Goal: Transaction & Acquisition: Obtain resource

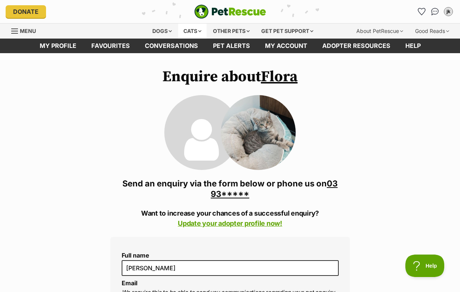
click at [194, 29] on div "Cats" at bounding box center [192, 31] width 28 height 15
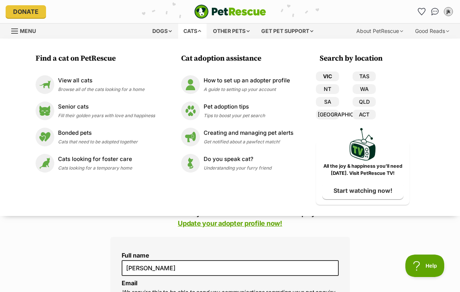
click at [333, 76] on link "VIC" at bounding box center [327, 76] width 23 height 10
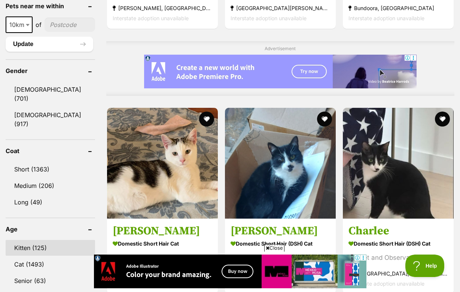
click at [33, 240] on link "Kitten (125)" at bounding box center [50, 248] width 89 height 16
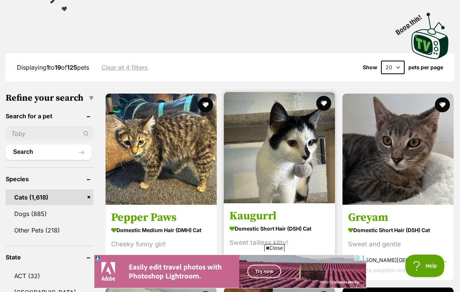
scroll to position [170, 0]
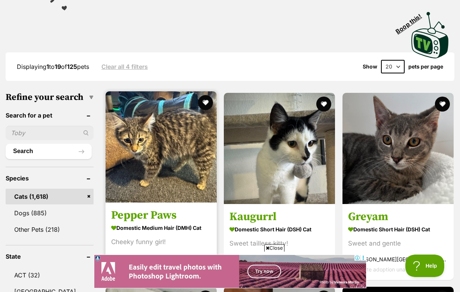
click at [162, 147] on img at bounding box center [160, 146] width 111 height 111
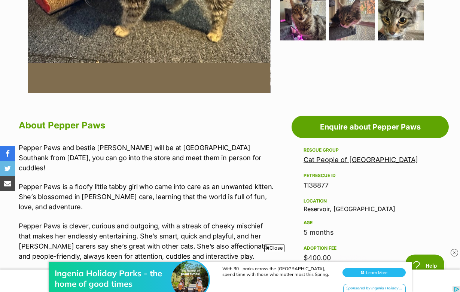
scroll to position [184, 0]
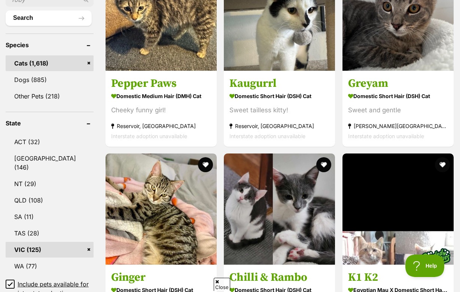
scroll to position [311, 0]
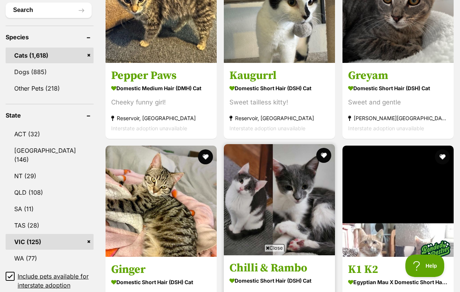
click at [241, 188] on img at bounding box center [279, 199] width 111 height 111
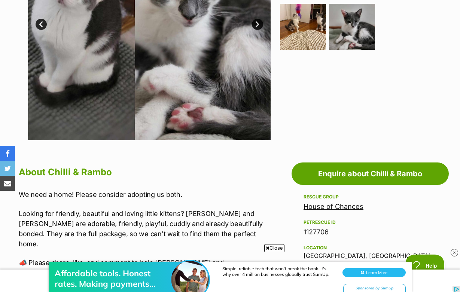
scroll to position [139, 0]
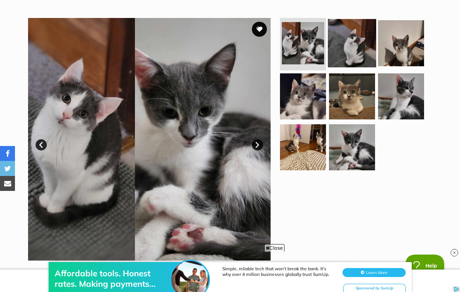
click at [348, 51] on img at bounding box center [352, 43] width 48 height 48
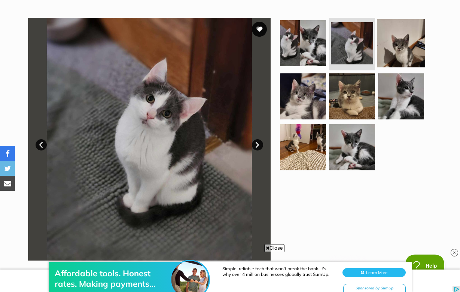
click at [400, 49] on img at bounding box center [401, 43] width 48 height 48
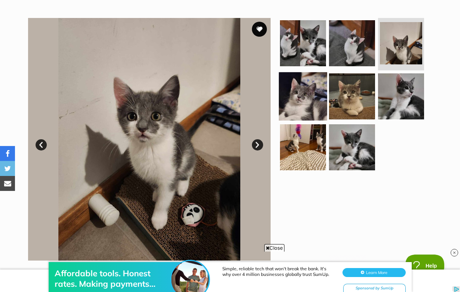
click at [295, 87] on img at bounding box center [303, 96] width 48 height 48
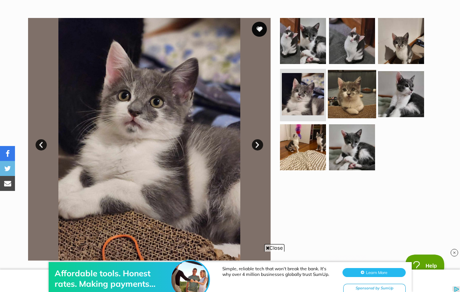
click at [349, 91] on img at bounding box center [352, 94] width 48 height 48
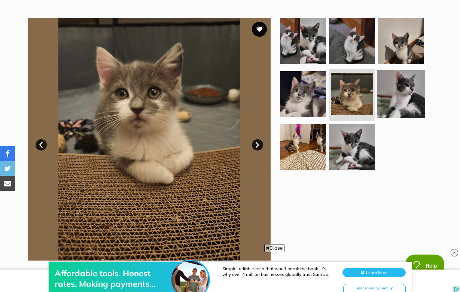
click at [400, 97] on img at bounding box center [401, 94] width 48 height 48
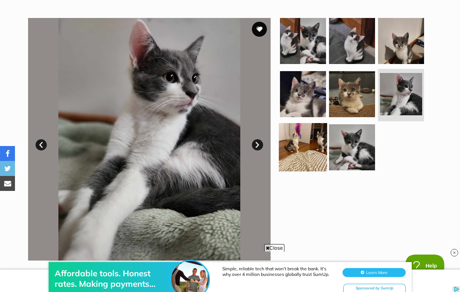
click at [293, 144] on img at bounding box center [303, 147] width 48 height 48
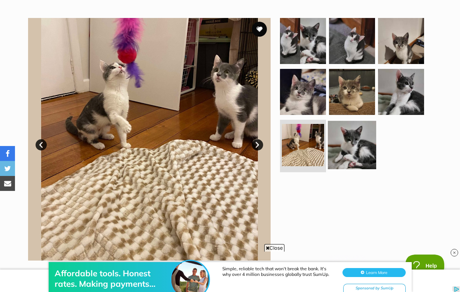
click at [340, 147] on img at bounding box center [352, 145] width 48 height 48
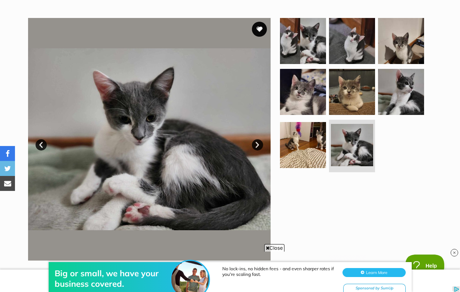
scroll to position [0, 0]
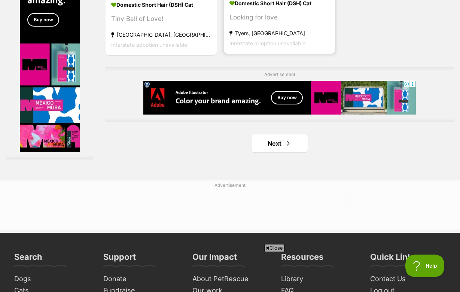
scroll to position [1729, 0]
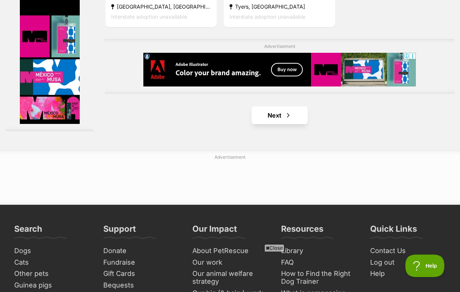
click at [275, 124] on link "Next" at bounding box center [279, 115] width 56 height 18
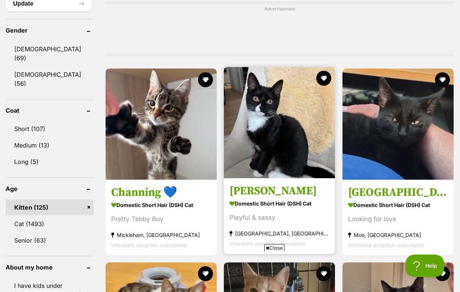
scroll to position [655, 0]
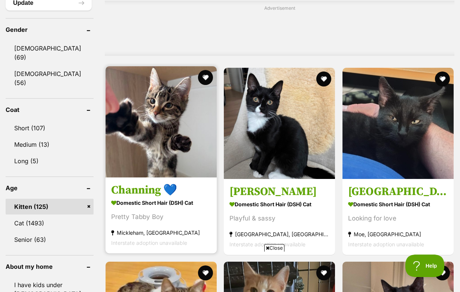
click at [175, 140] on img at bounding box center [160, 121] width 111 height 111
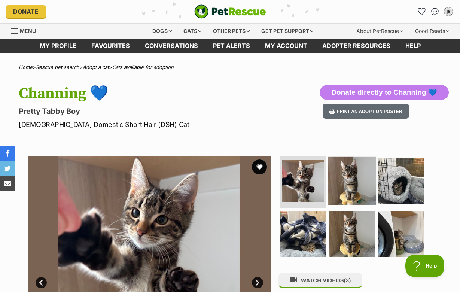
click at [354, 178] on img at bounding box center [352, 181] width 48 height 48
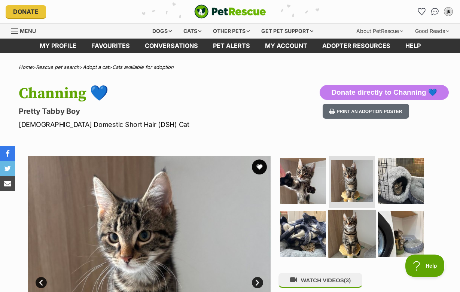
click at [354, 230] on img at bounding box center [352, 234] width 48 height 48
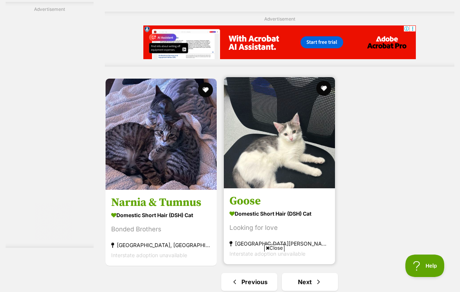
scroll to position [1566, 0]
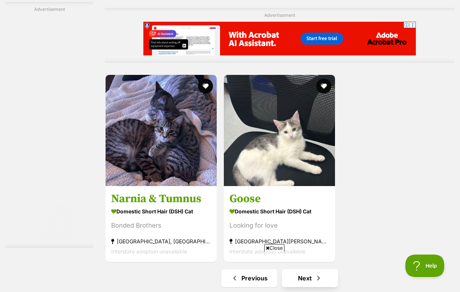
click at [315, 273] on span "Next page" at bounding box center [318, 277] width 7 height 9
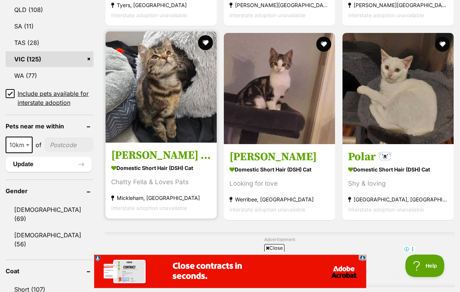
click at [158, 92] on img at bounding box center [160, 86] width 111 height 111
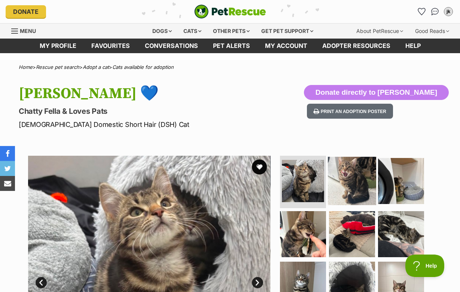
click at [345, 183] on img at bounding box center [352, 181] width 48 height 48
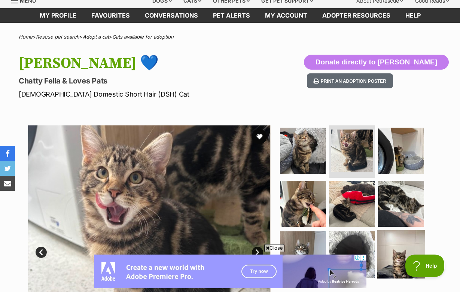
click at [414, 230] on img at bounding box center [401, 254] width 48 height 48
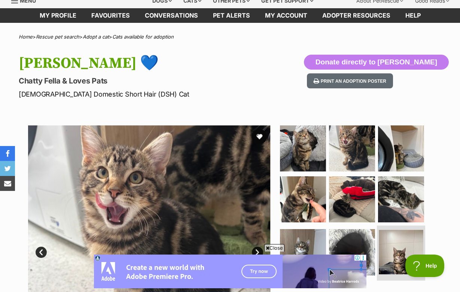
scroll to position [75, 0]
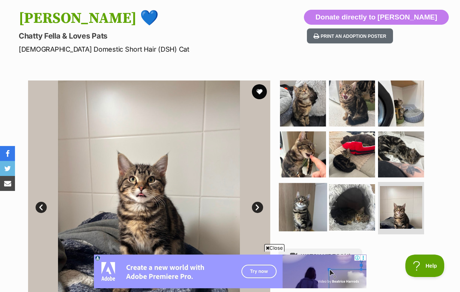
click at [305, 211] on img at bounding box center [303, 207] width 48 height 48
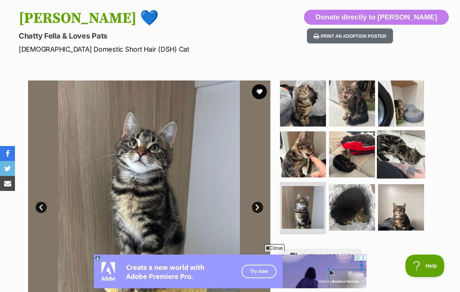
click at [393, 153] on img at bounding box center [401, 154] width 48 height 48
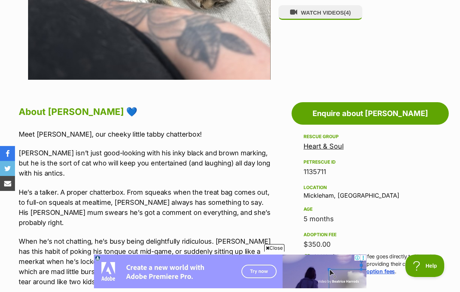
scroll to position [319, 0]
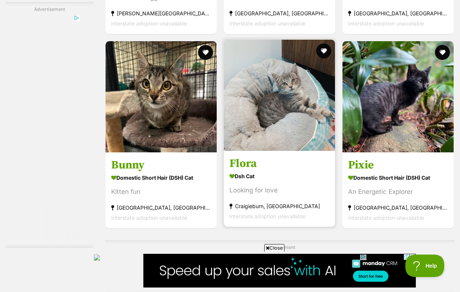
scroll to position [1403, 0]
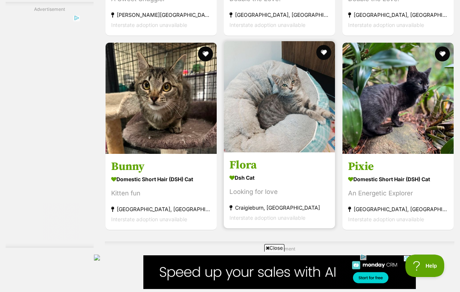
click at [298, 145] on img at bounding box center [279, 96] width 111 height 111
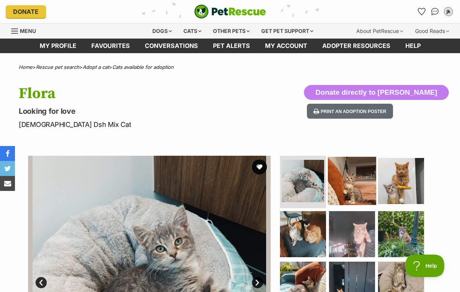
click at [347, 187] on img at bounding box center [352, 181] width 48 height 48
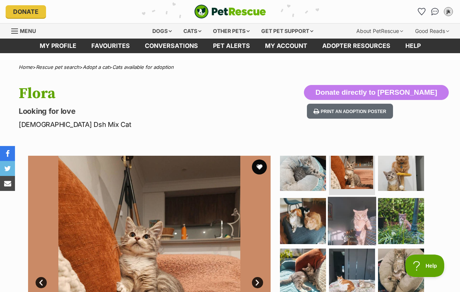
click at [342, 211] on img at bounding box center [352, 220] width 48 height 48
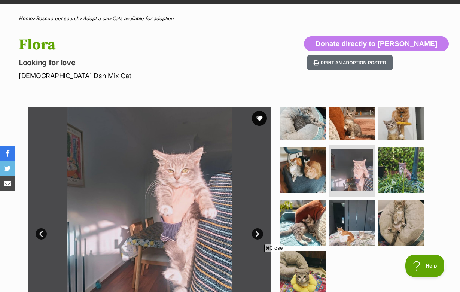
scroll to position [101, 0]
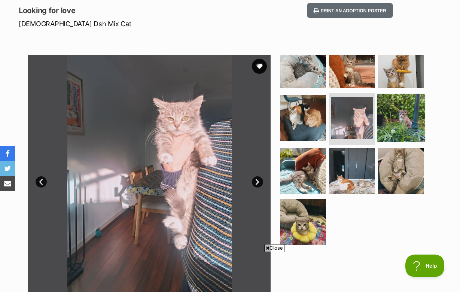
click at [400, 114] on img at bounding box center [401, 118] width 48 height 48
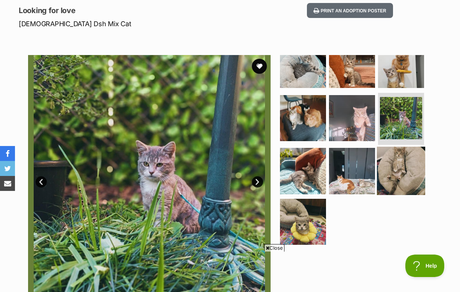
click at [405, 165] on img at bounding box center [401, 171] width 48 height 48
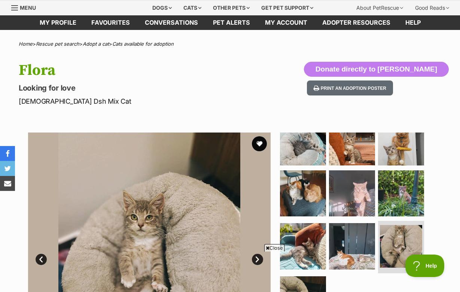
scroll to position [0, 0]
